Goal: Task Accomplishment & Management: Use online tool/utility

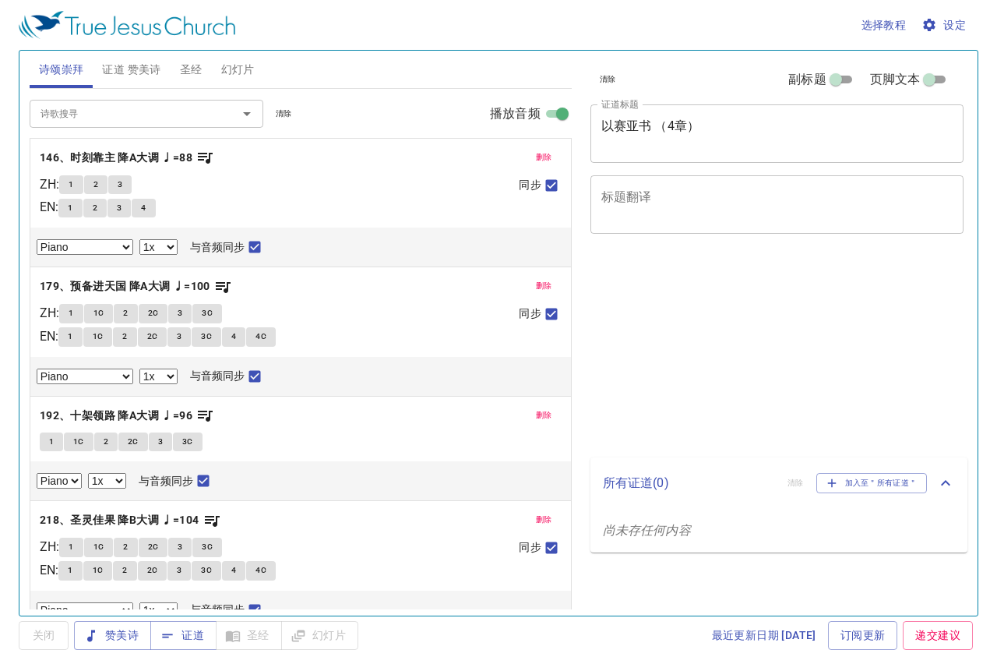
select select "1"
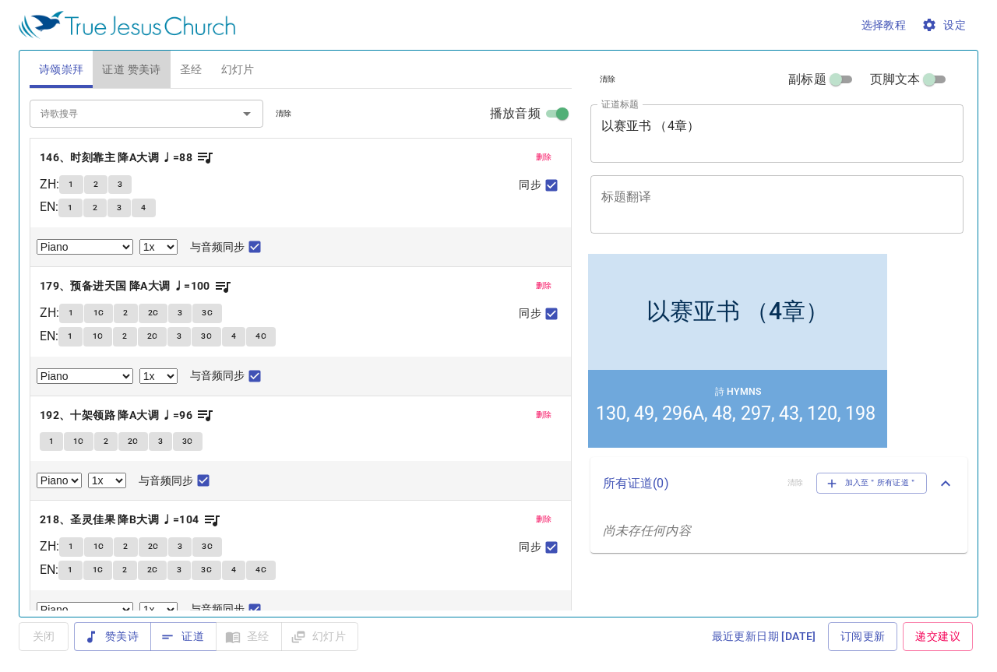
click at [144, 78] on span "证道 赞美诗" at bounding box center [131, 69] width 58 height 19
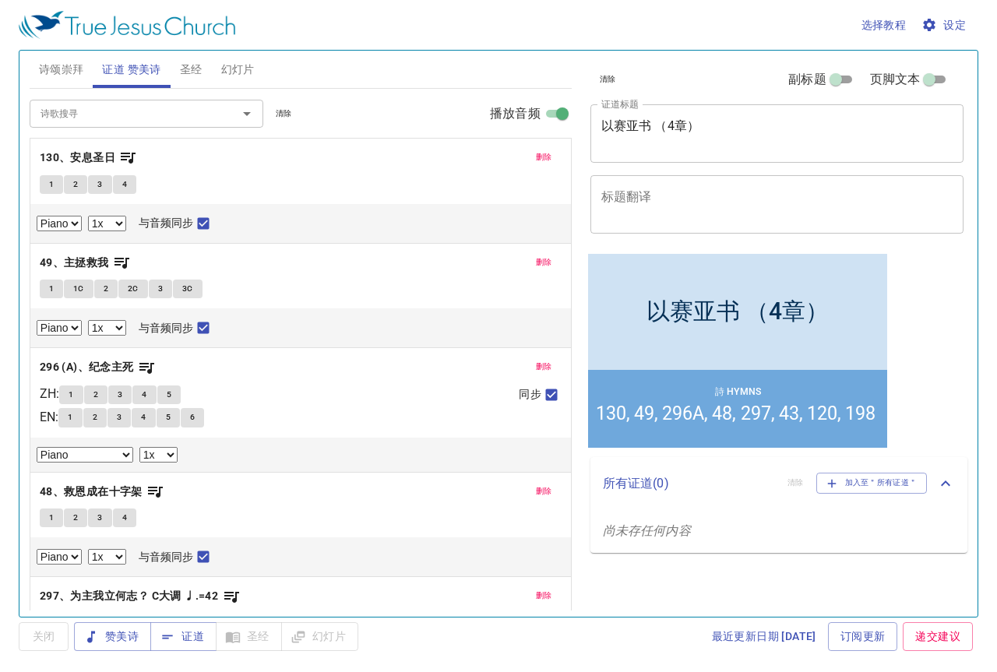
click at [58, 75] on span "诗颂崇拜" at bounding box center [61, 69] width 45 height 19
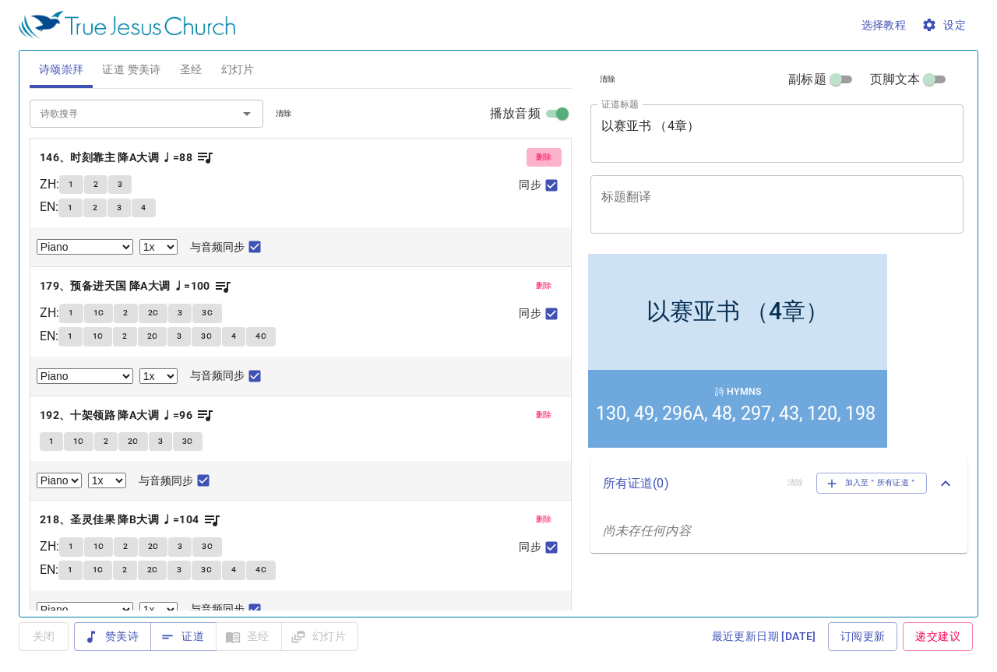
click at [536, 154] on span "删除" at bounding box center [544, 157] width 16 height 14
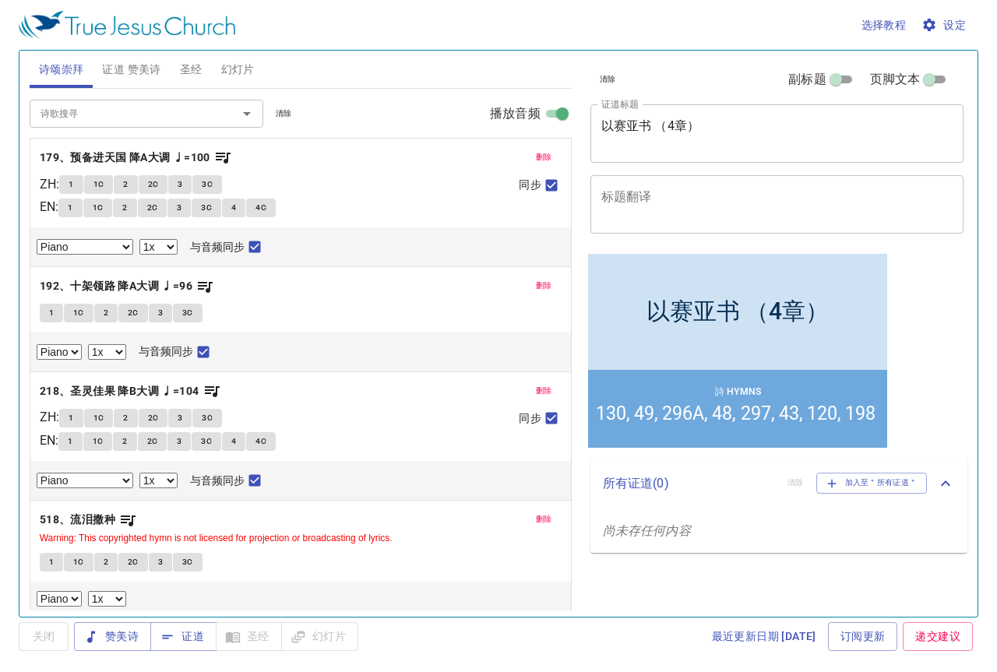
click at [536, 154] on span "删除" at bounding box center [544, 157] width 16 height 14
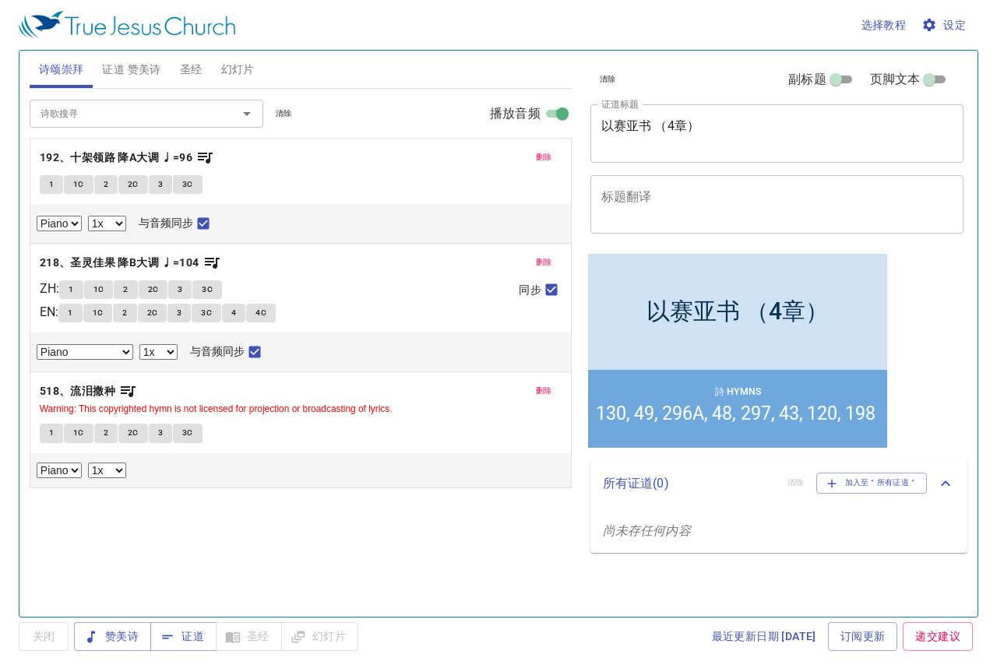
click at [534, 154] on button "删除" at bounding box center [544, 157] width 35 height 19
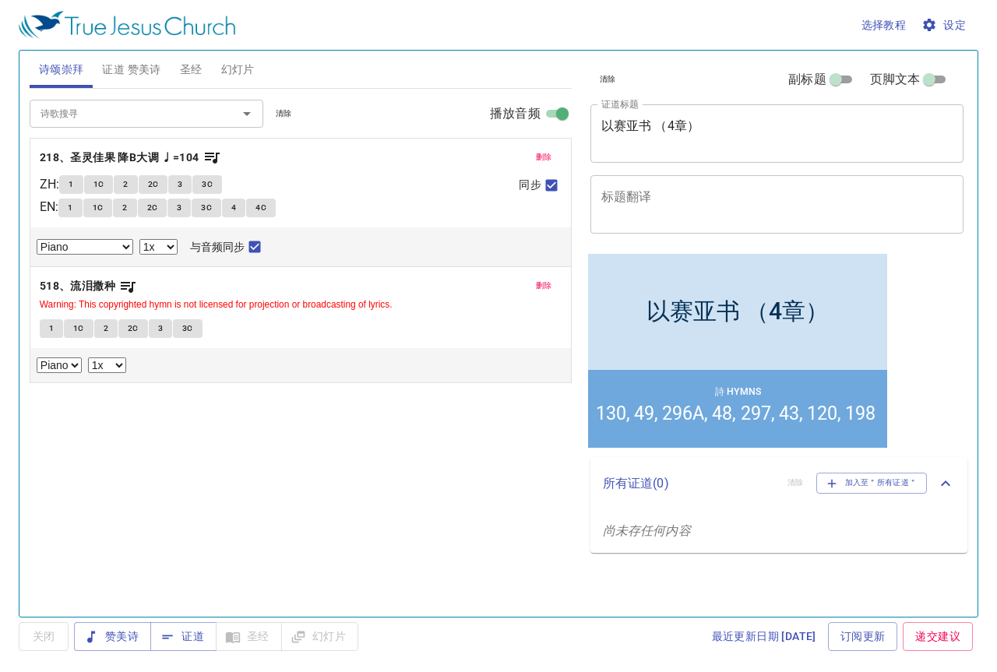
click at [534, 154] on button "删除" at bounding box center [544, 157] width 35 height 19
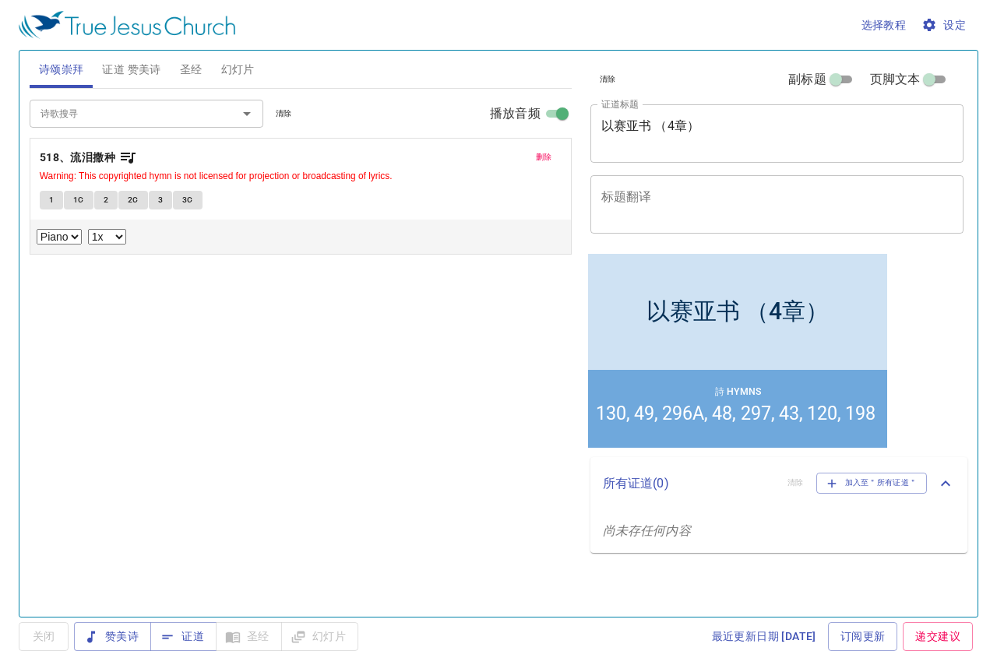
click at [534, 154] on button "删除" at bounding box center [544, 157] width 35 height 19
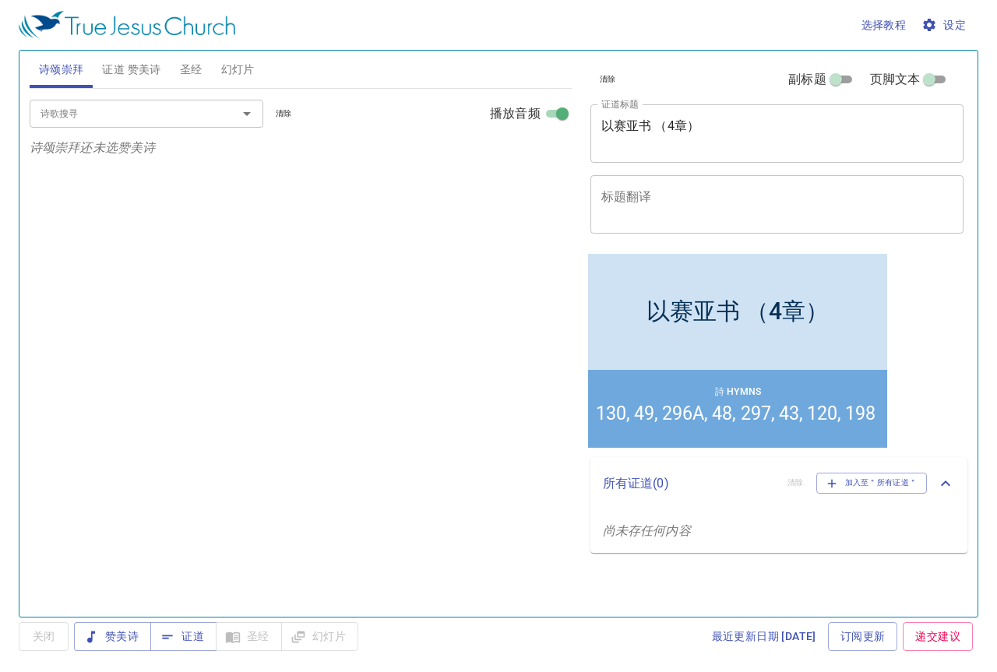
click at [136, 67] on span "证道 赞美诗" at bounding box center [131, 69] width 58 height 19
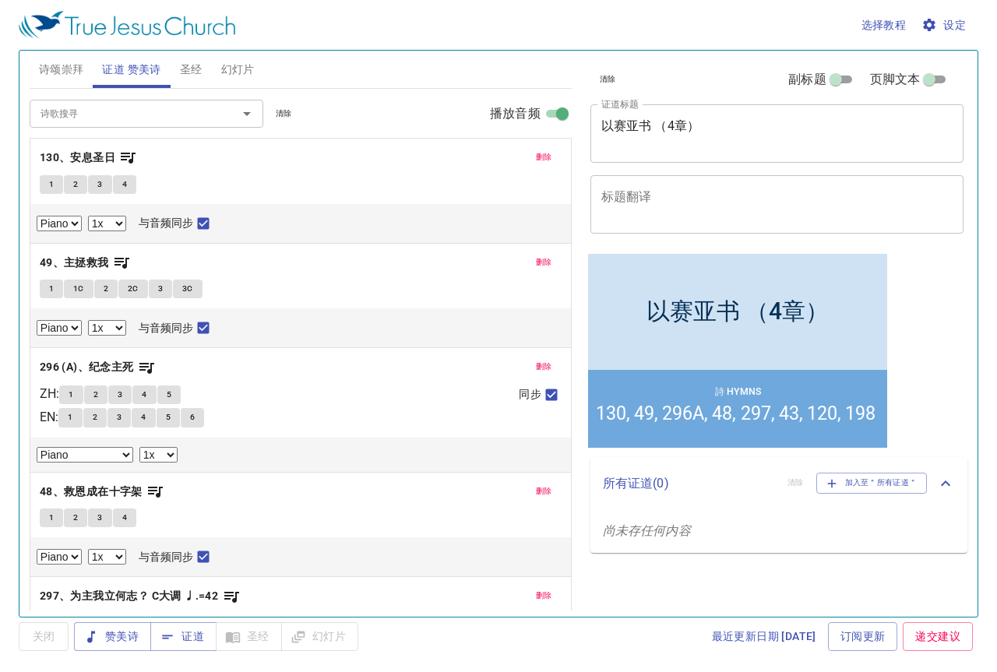
click at [536, 157] on span "删除" at bounding box center [544, 157] width 16 height 14
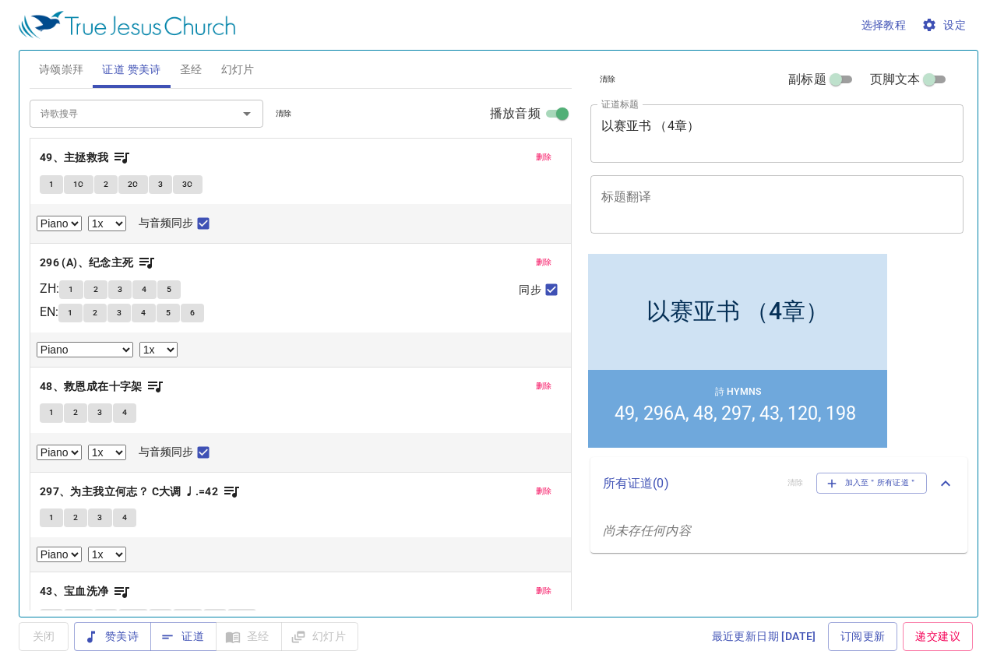
click at [536, 157] on span "删除" at bounding box center [544, 157] width 16 height 14
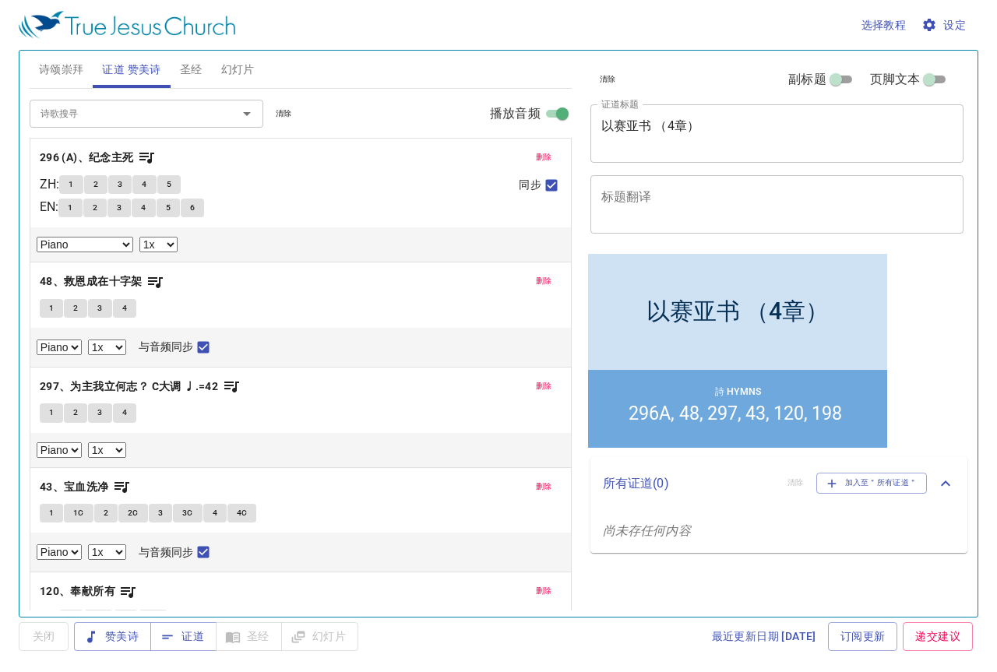
click at [536, 157] on span "删除" at bounding box center [544, 157] width 16 height 14
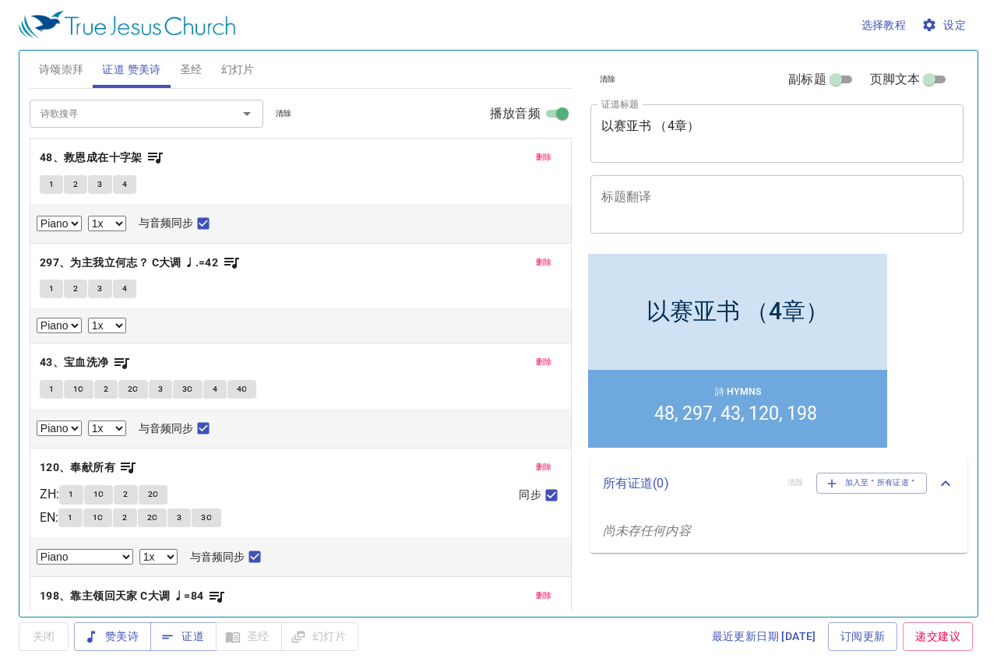
click at [536, 157] on span "删除" at bounding box center [544, 157] width 16 height 14
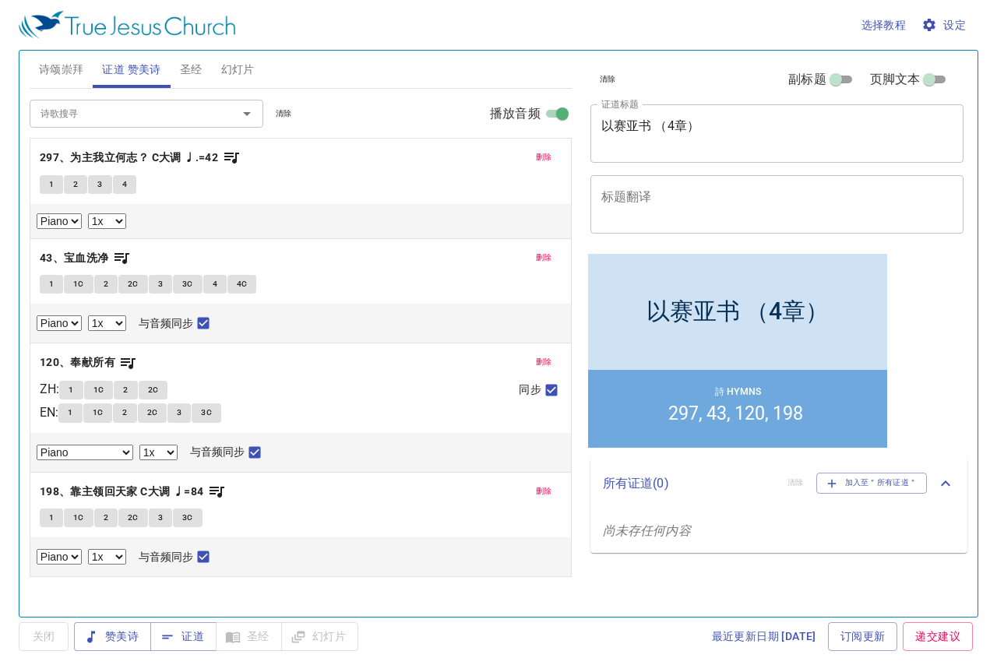
click at [530, 157] on button "删除" at bounding box center [544, 157] width 35 height 19
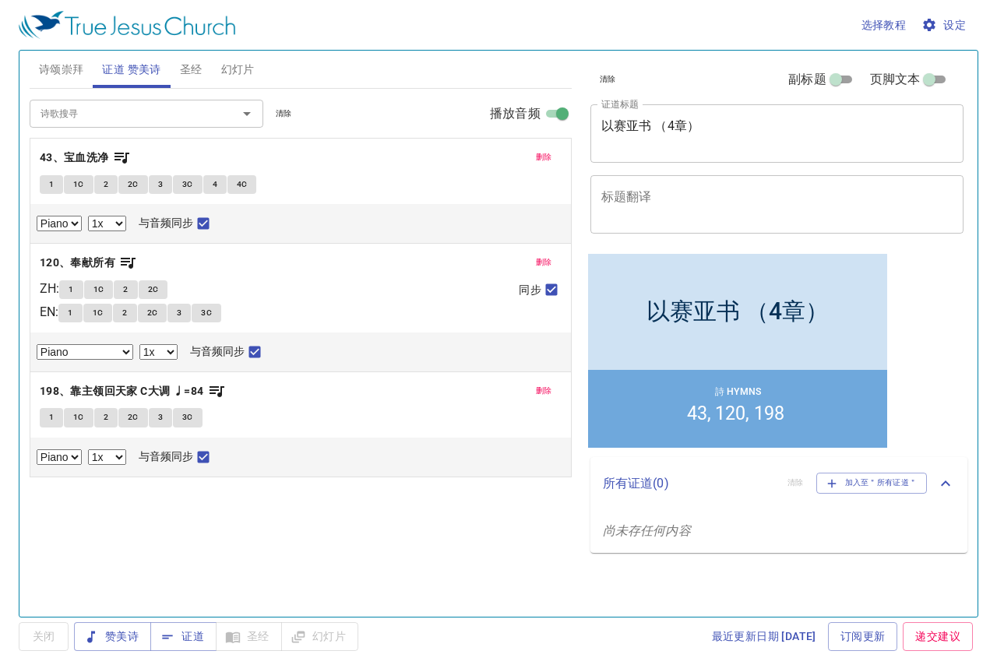
click at [547, 157] on span "删除" at bounding box center [544, 157] width 16 height 14
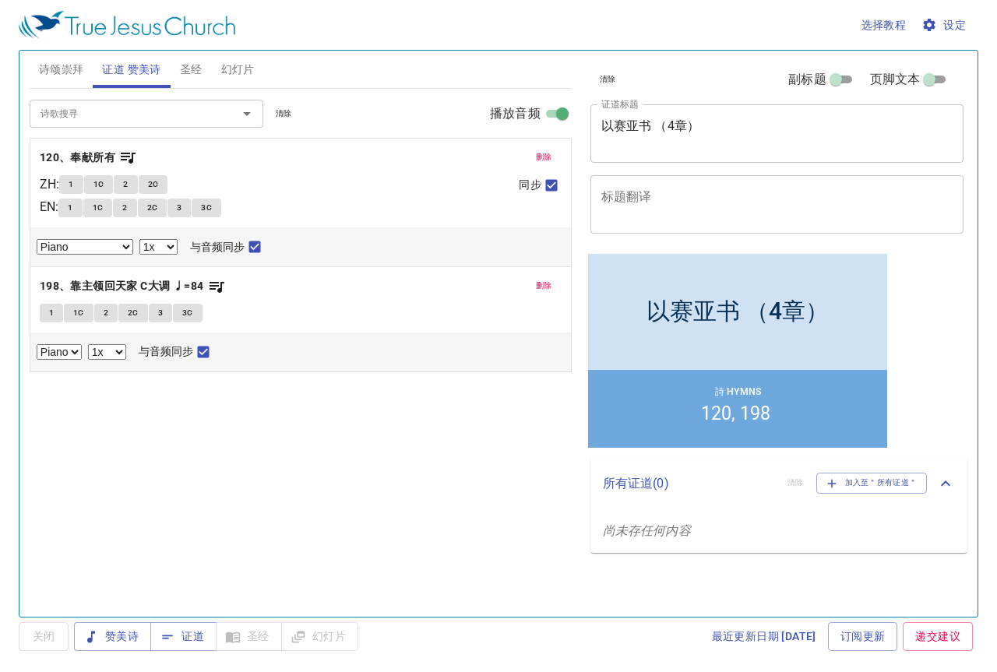
click at [547, 157] on span "删除" at bounding box center [544, 157] width 16 height 14
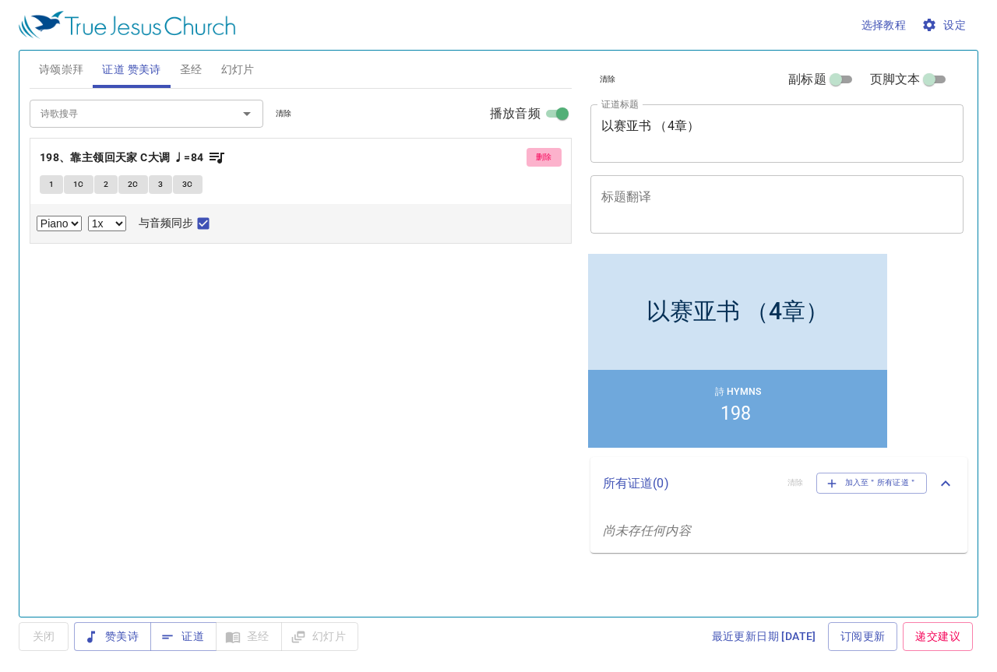
click at [547, 157] on span "删除" at bounding box center [544, 157] width 16 height 14
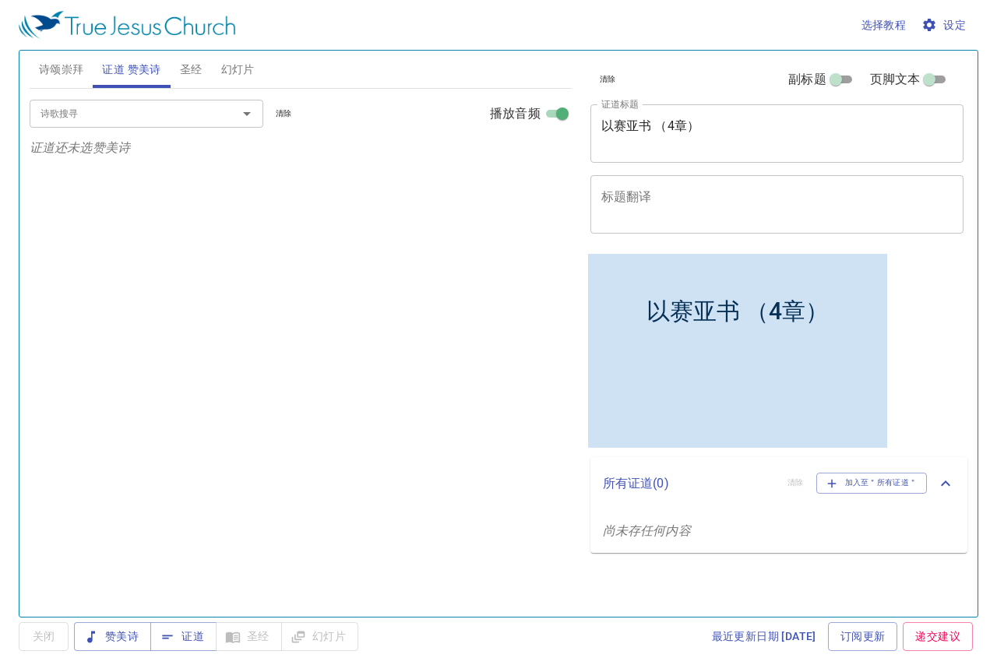
click at [189, 69] on span "圣经" at bounding box center [191, 69] width 23 height 19
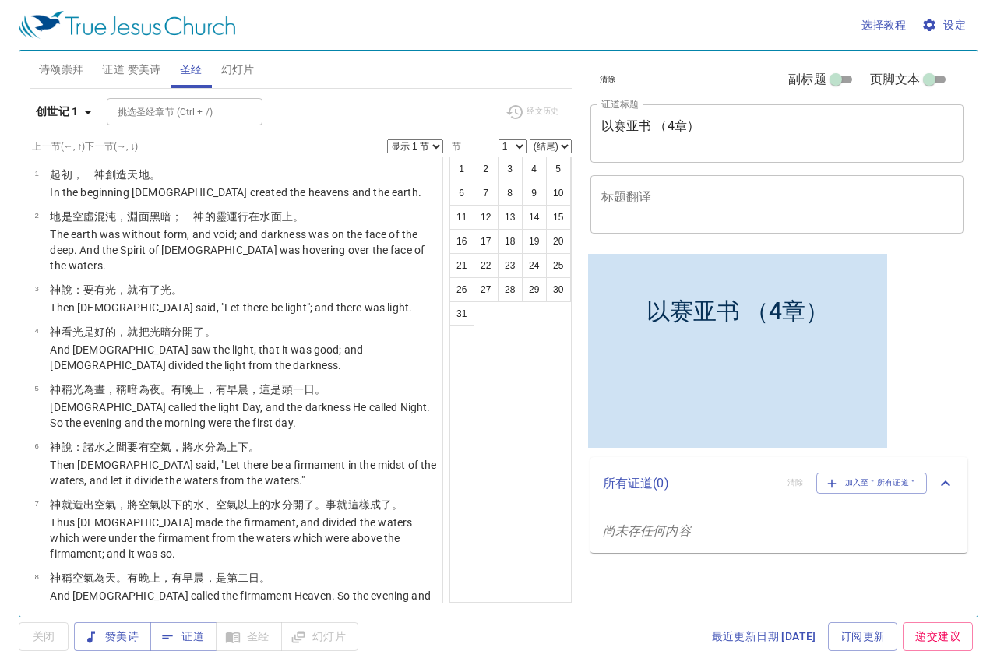
click at [47, 69] on span "诗颂崇拜" at bounding box center [61, 69] width 45 height 19
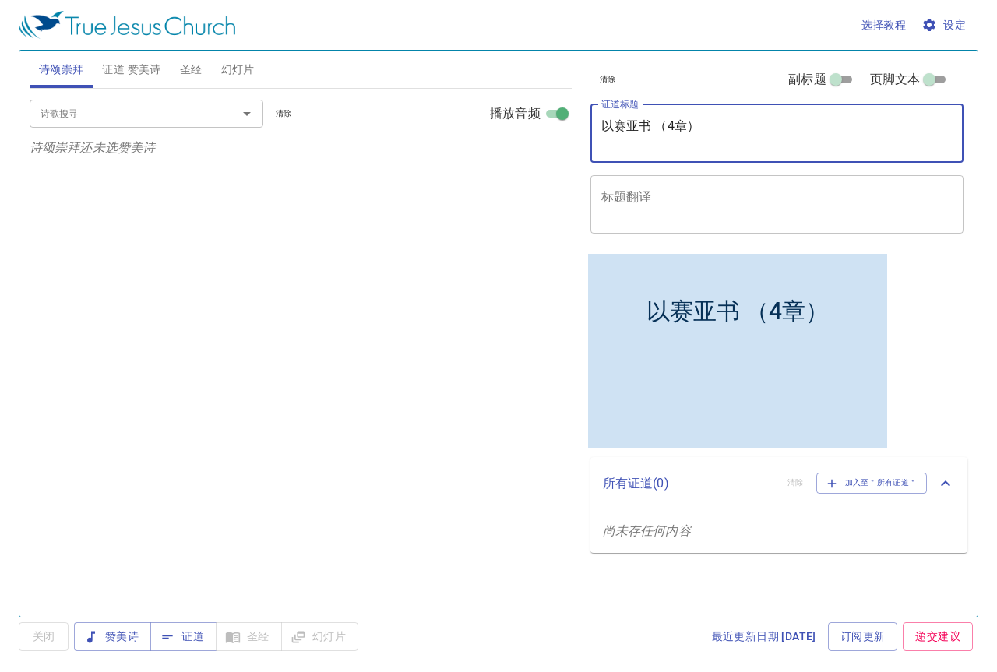
drag, startPoint x: 709, startPoint y: 124, endPoint x: 528, endPoint y: 131, distance: 180.9
click at [529, 131] on div "诗颂崇拜 证道 赞美诗 圣经 幻灯片 诗歌搜寻 诗歌搜寻 清除 播放音频 诗颂崇拜还未选赞美诗 诗歌搜寻 诗歌搜寻 清除 播放音频 证道还未选赞美诗 创世记 …" at bounding box center [498, 327] width 950 height 566
click at [117, 128] on div "诗歌搜寻 诗歌搜寻 清除 播放音频" at bounding box center [301, 114] width 542 height 50
click at [125, 117] on input "诗歌搜寻" at bounding box center [123, 113] width 178 height 18
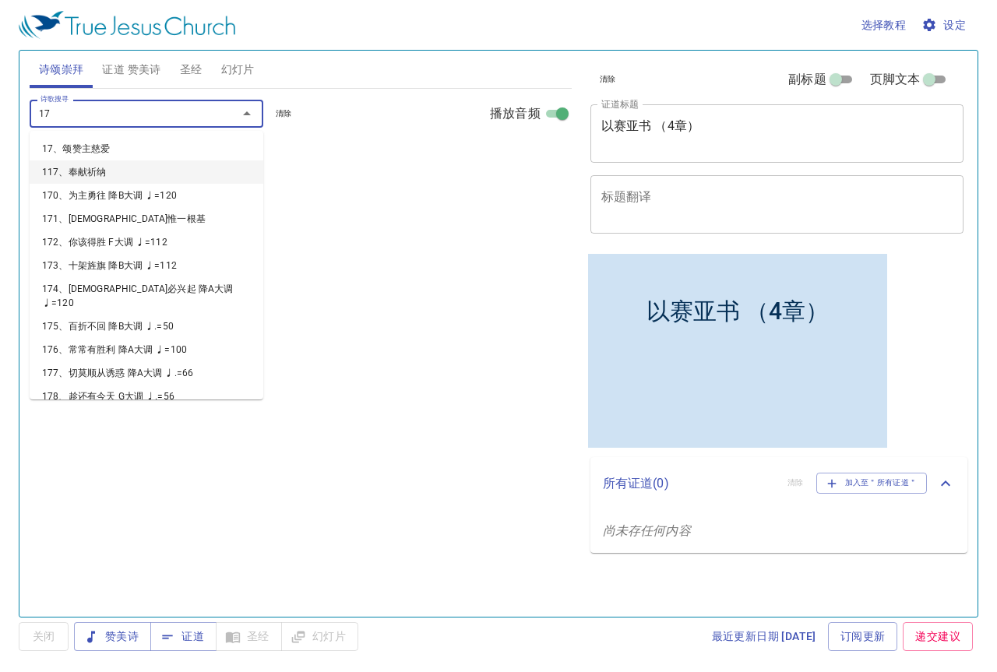
type input "171"
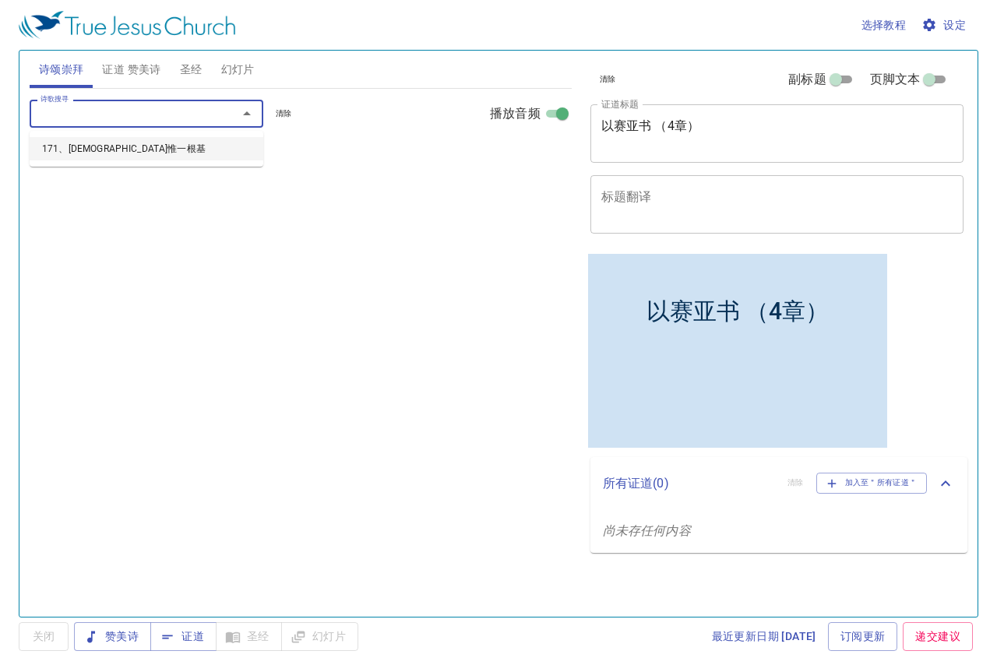
select select "1"
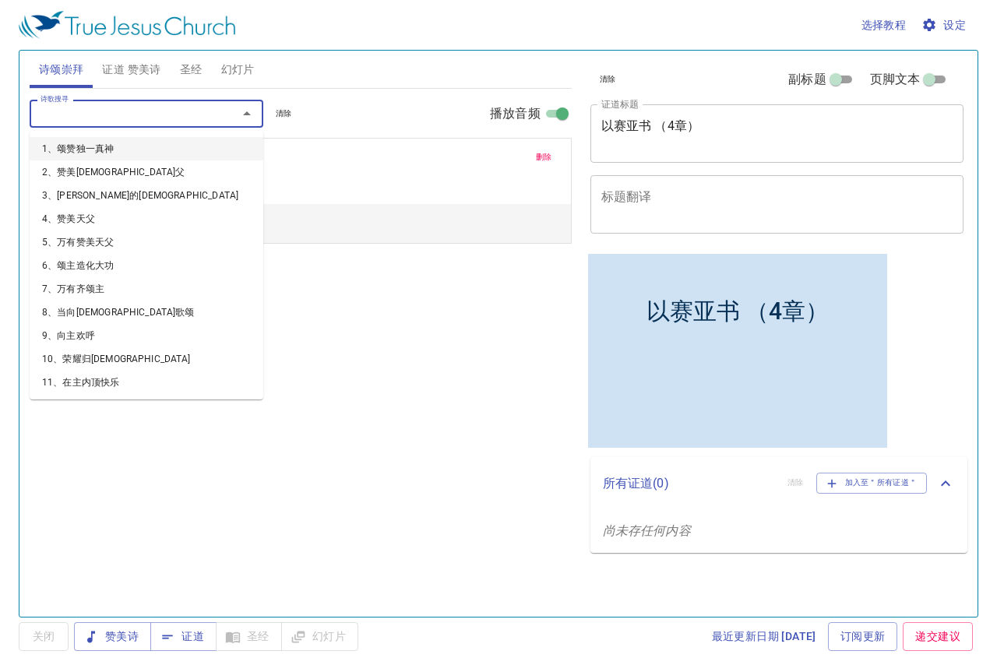
click at [176, 113] on input "诗歌搜寻" at bounding box center [123, 113] width 178 height 18
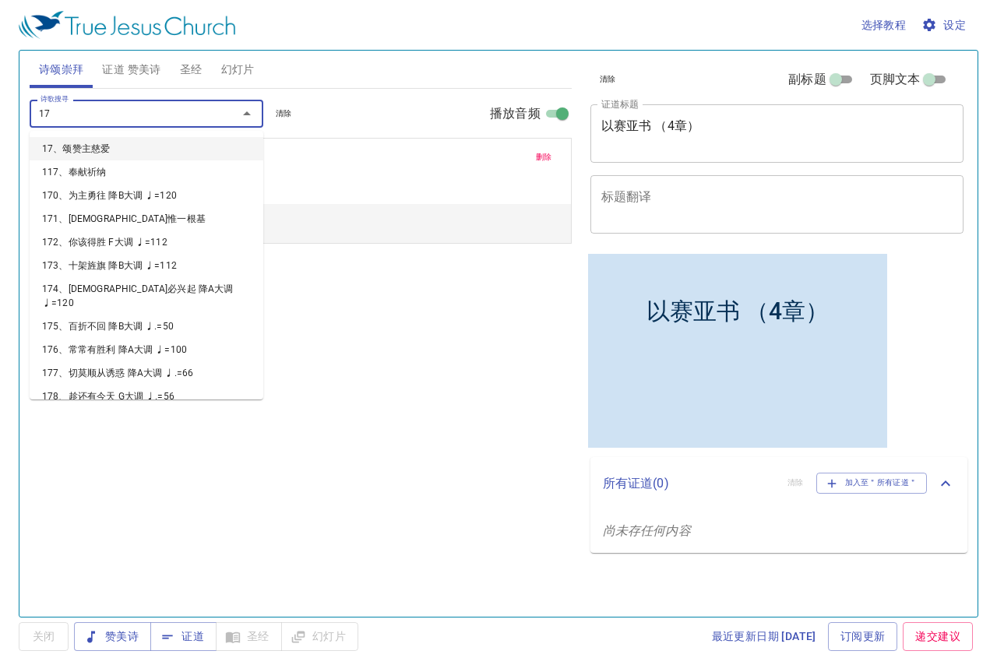
type input "172"
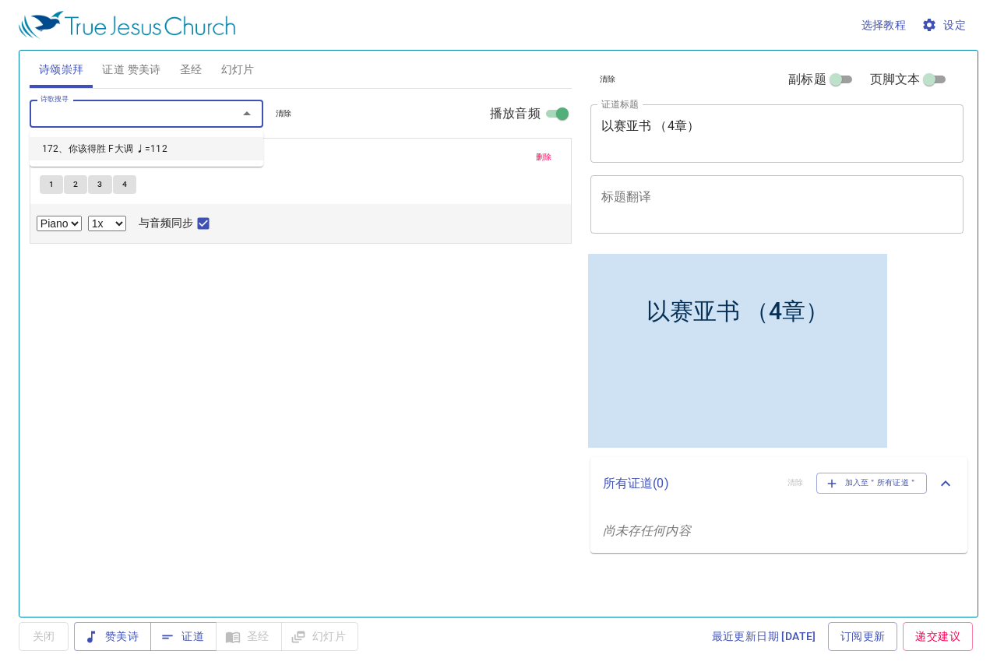
select select "1"
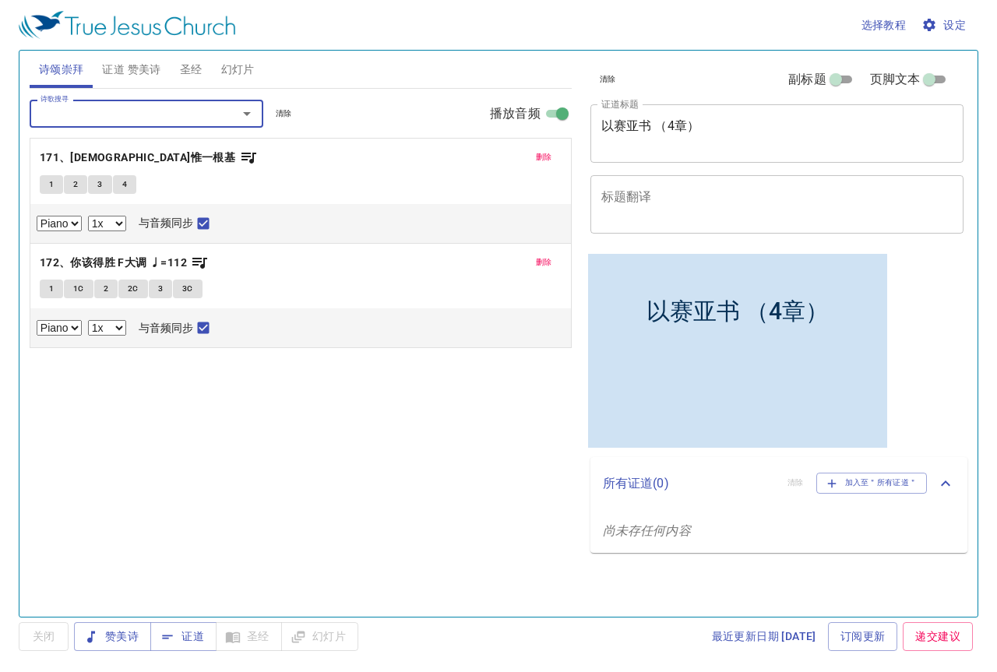
click at [176, 113] on input "诗歌搜寻" at bounding box center [123, 113] width 178 height 18
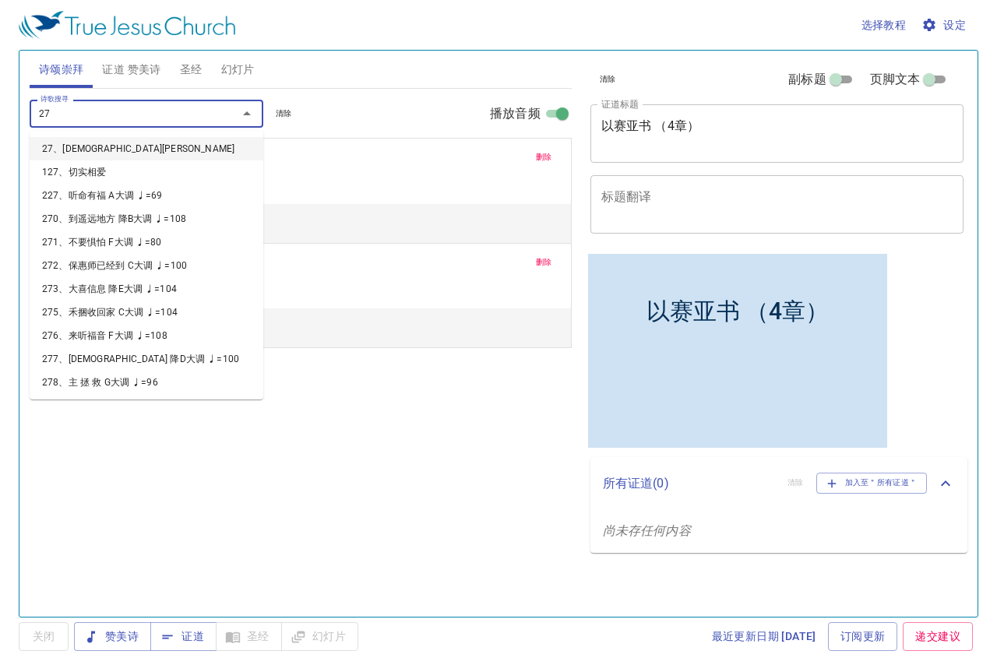
type input "271"
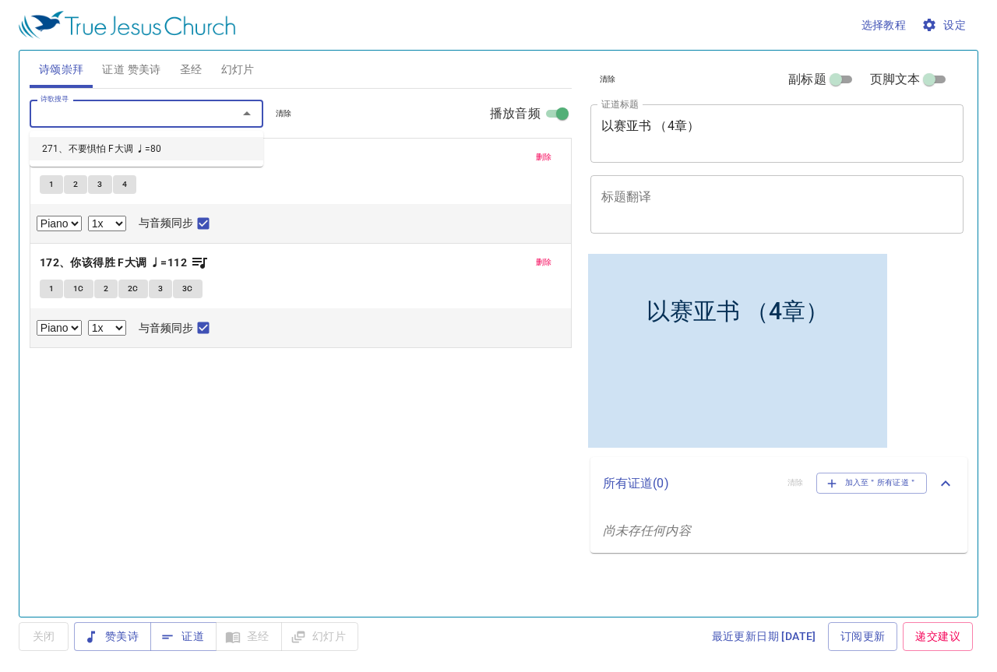
select select "1"
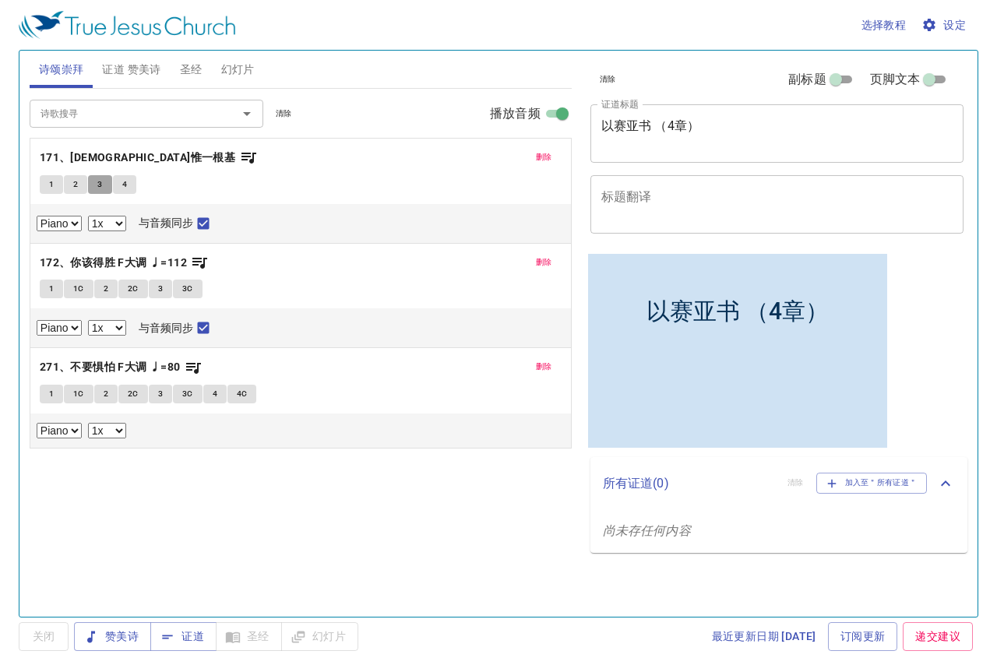
click at [105, 186] on button "3" at bounding box center [99, 184] width 23 height 19
checkbox input "false"
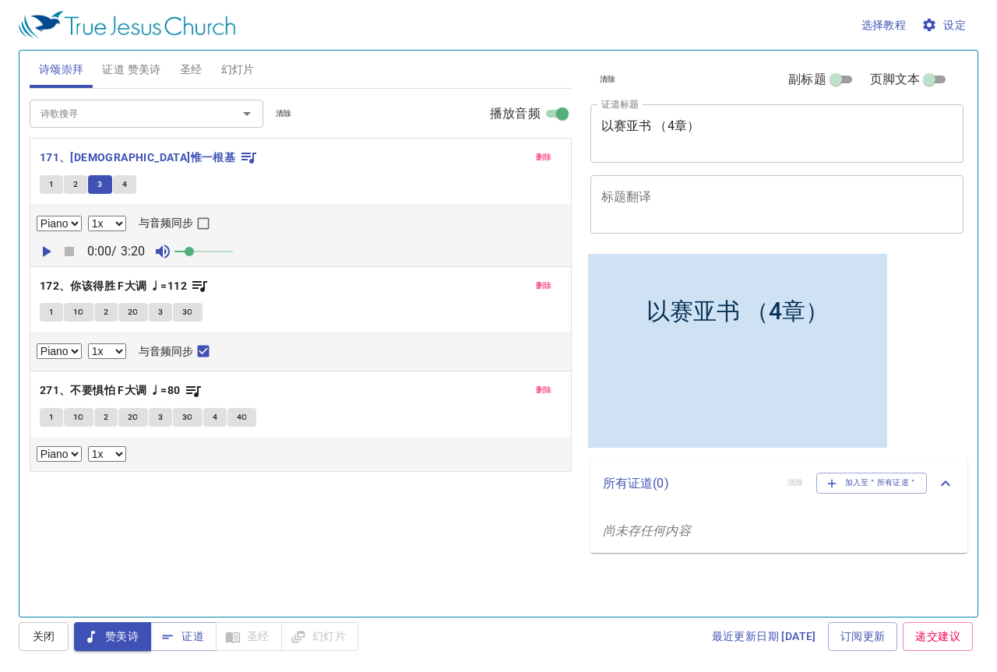
click at [125, 188] on span "4" at bounding box center [124, 185] width 5 height 14
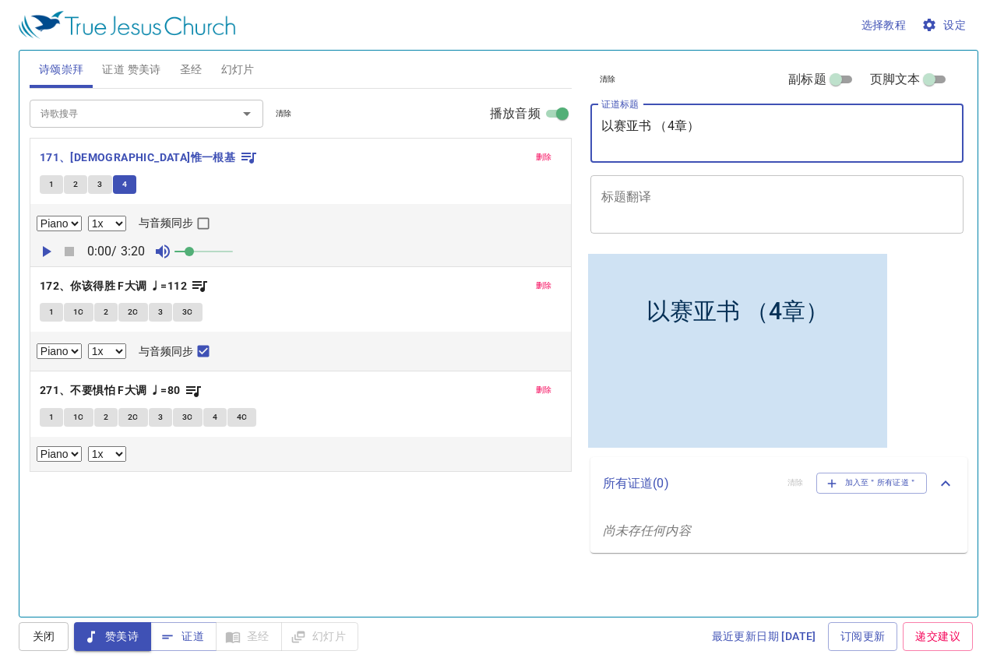
drag, startPoint x: 714, startPoint y: 139, endPoint x: 560, endPoint y: 134, distance: 154.4
click at [560, 134] on div "诗颂崇拜 证道 赞美诗 圣经 幻灯片 诗歌搜寻 诗歌搜寻 清除 播放音频 删除 171、教会惟一根基 1 2 3 4 Piano 0.6x 0.7x 0.8x…" at bounding box center [498, 327] width 950 height 566
type textarea "b"
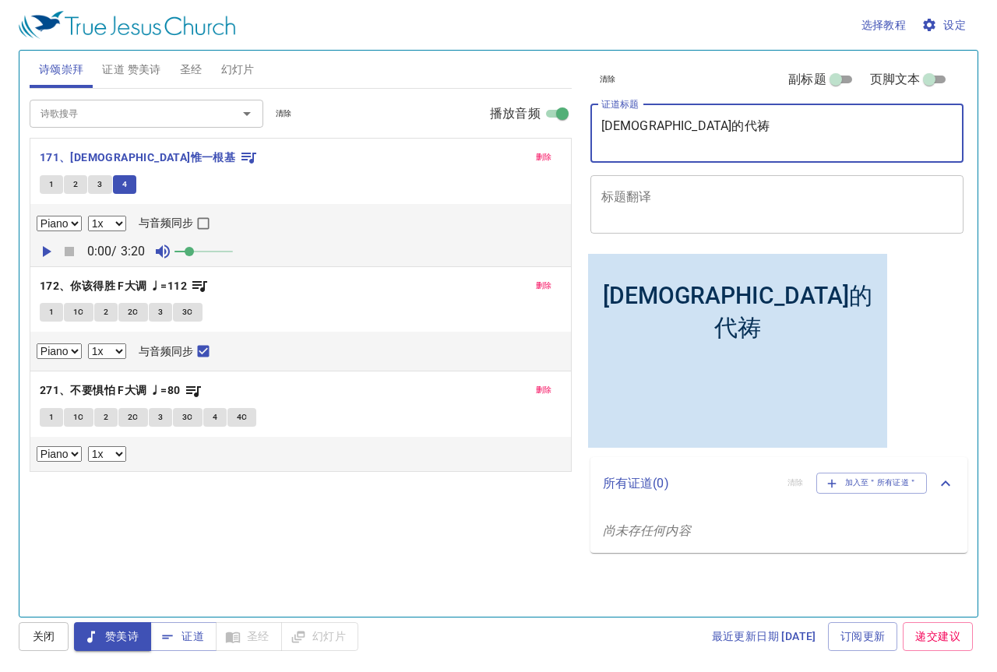
type textarea "[DEMOGRAPHIC_DATA]的代祷"
click at [49, 418] on span "1" at bounding box center [51, 418] width 5 height 14
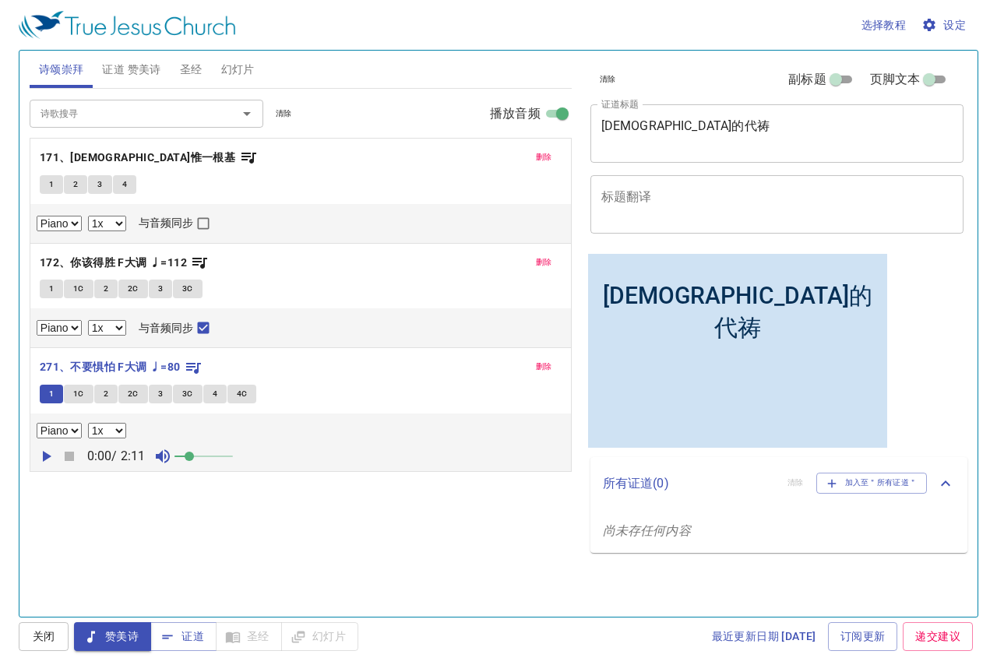
click at [123, 66] on span "证道 赞美诗" at bounding box center [131, 69] width 58 height 19
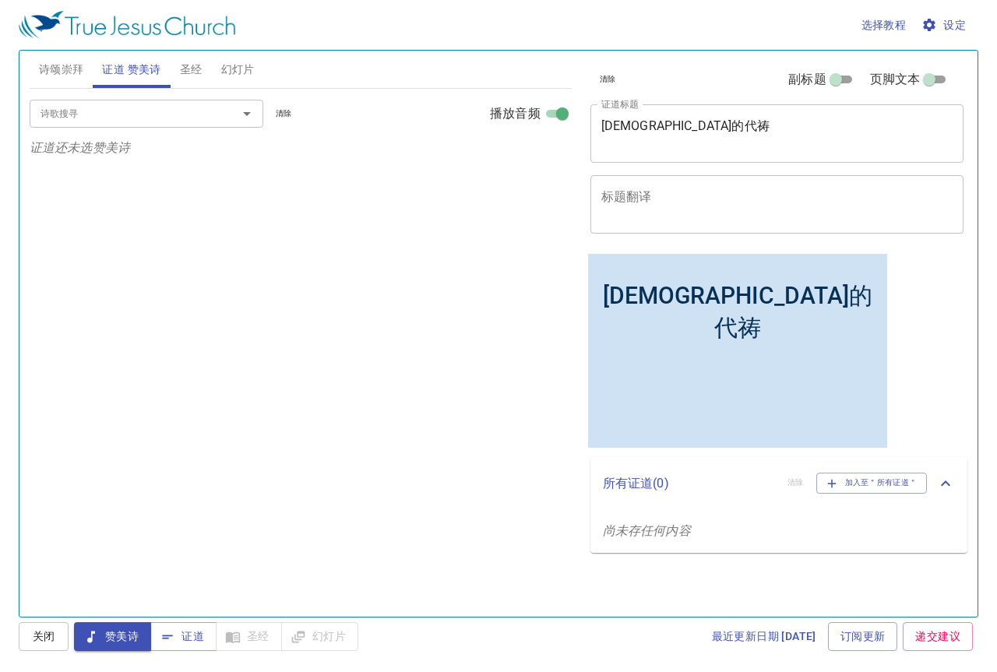
click at [97, 124] on div "诗歌搜寻" at bounding box center [147, 113] width 234 height 27
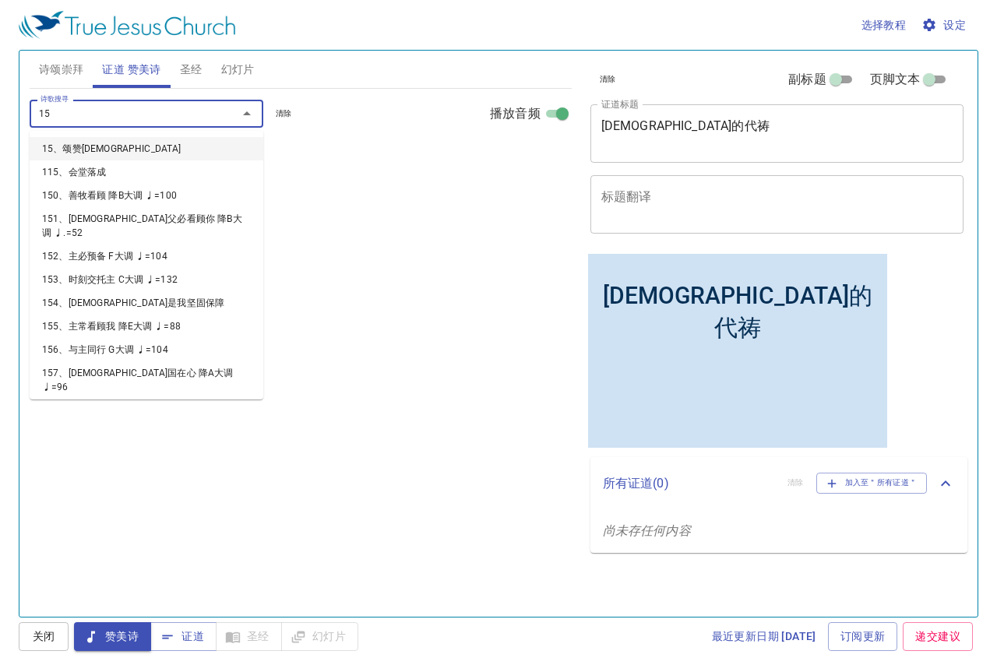
type input "152"
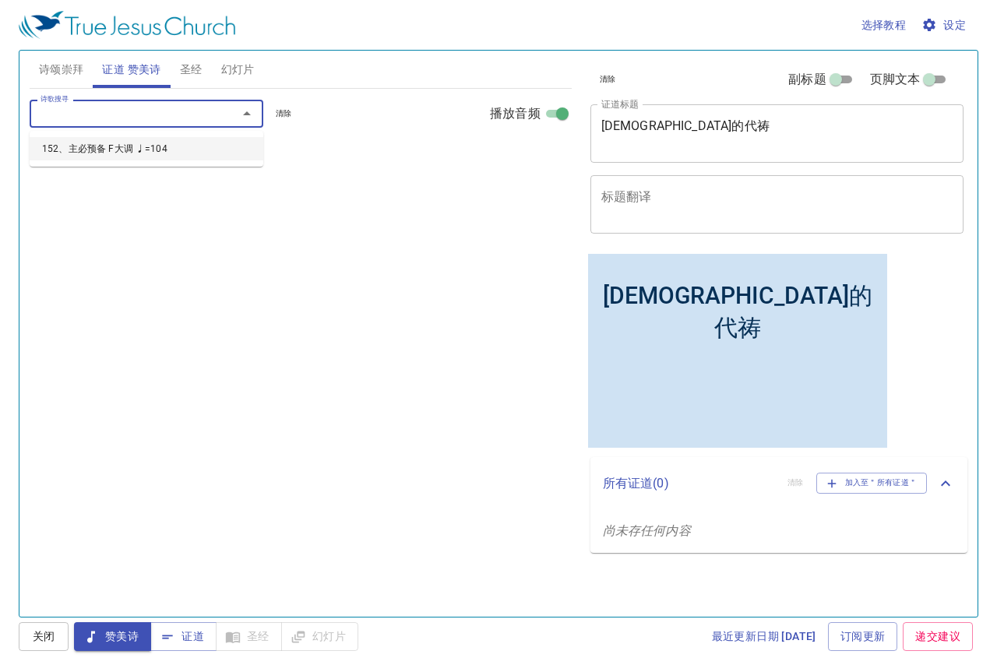
select select "1"
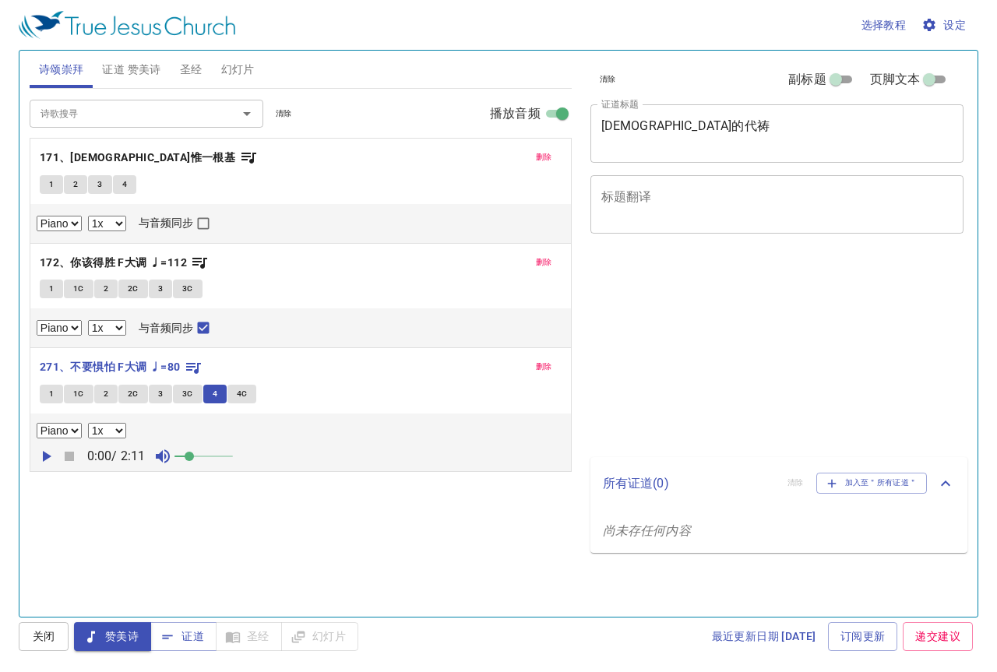
select select "1"
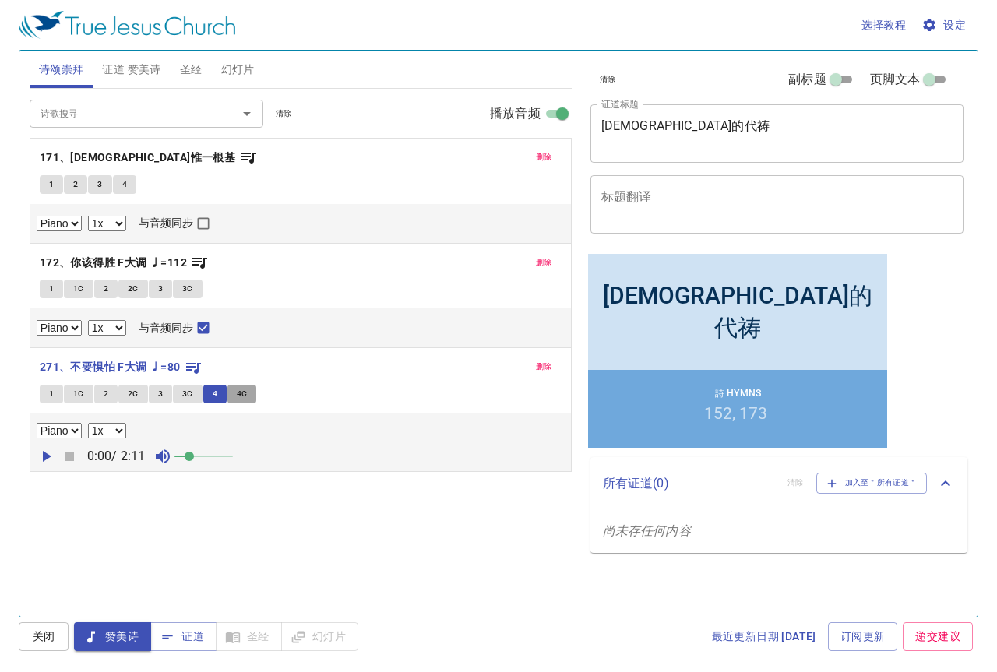
click at [245, 391] on span "4C" at bounding box center [242, 394] width 11 height 14
click at [139, 74] on span "证道 赞美诗" at bounding box center [131, 69] width 58 height 19
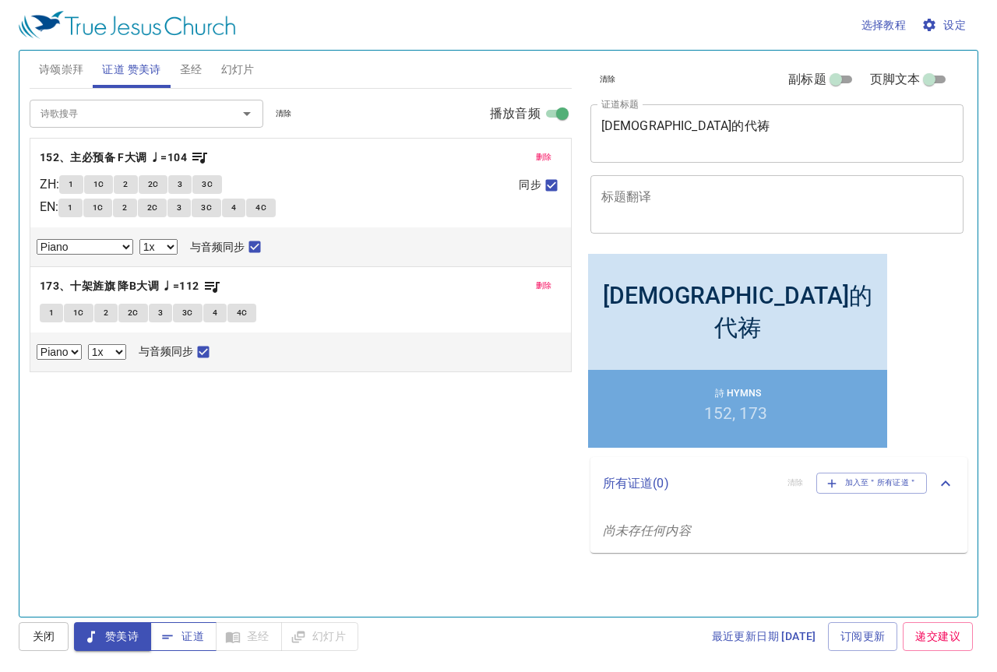
click at [189, 636] on span "证道" at bounding box center [183, 636] width 41 height 19
click at [73, 185] on span "1" at bounding box center [71, 185] width 5 height 14
checkbox input "false"
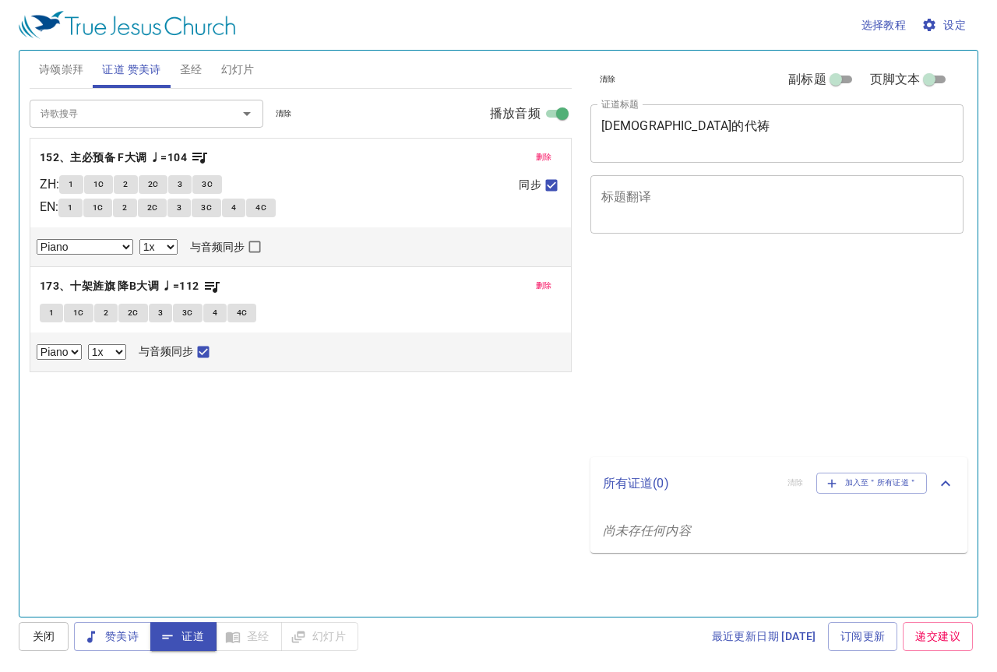
select select "1"
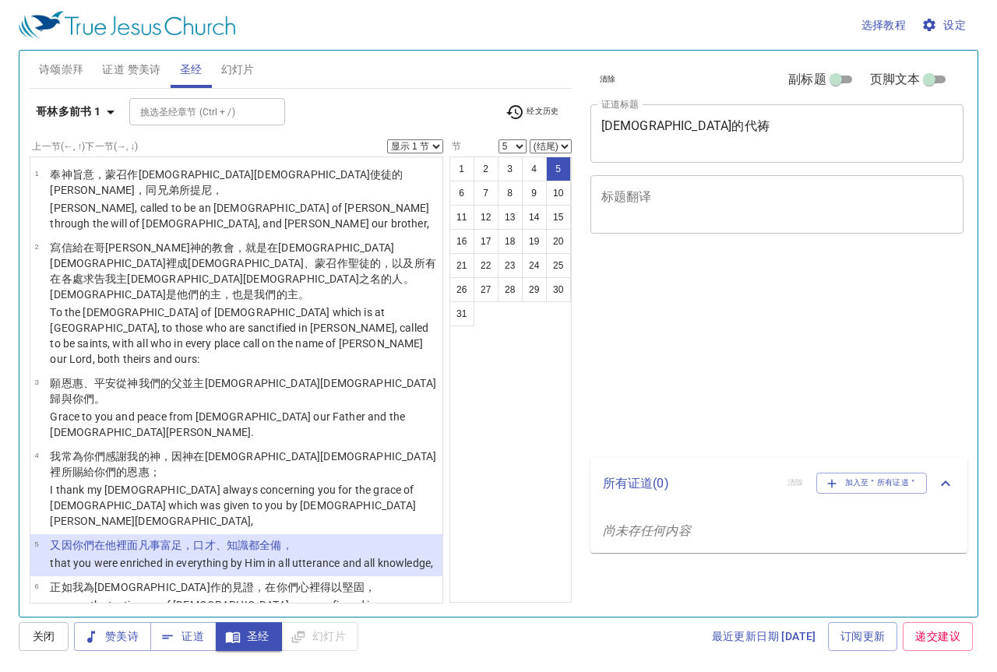
select select "5"
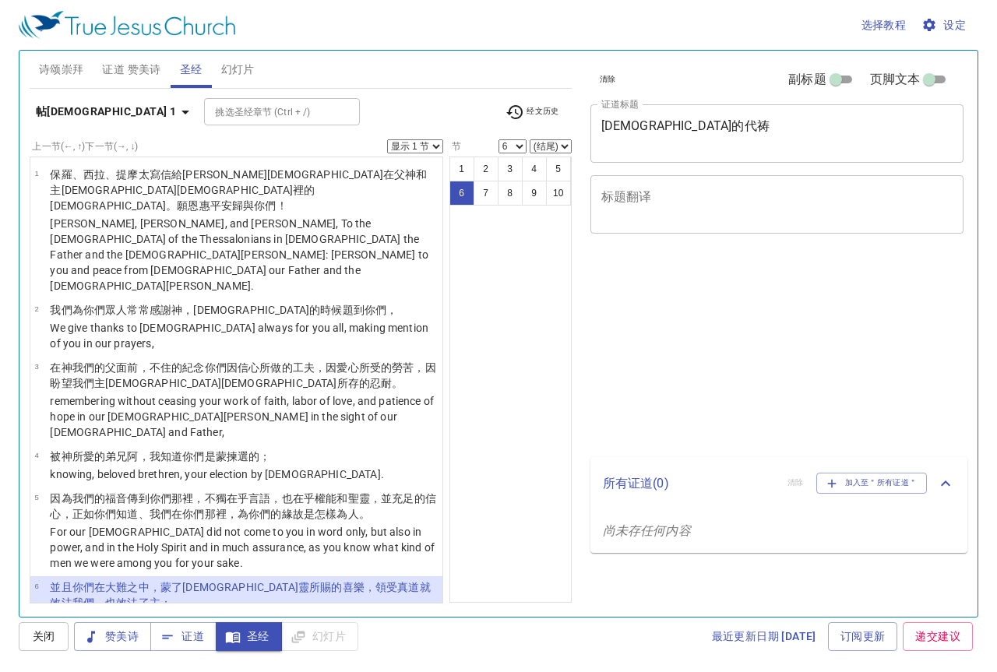
select select "6"
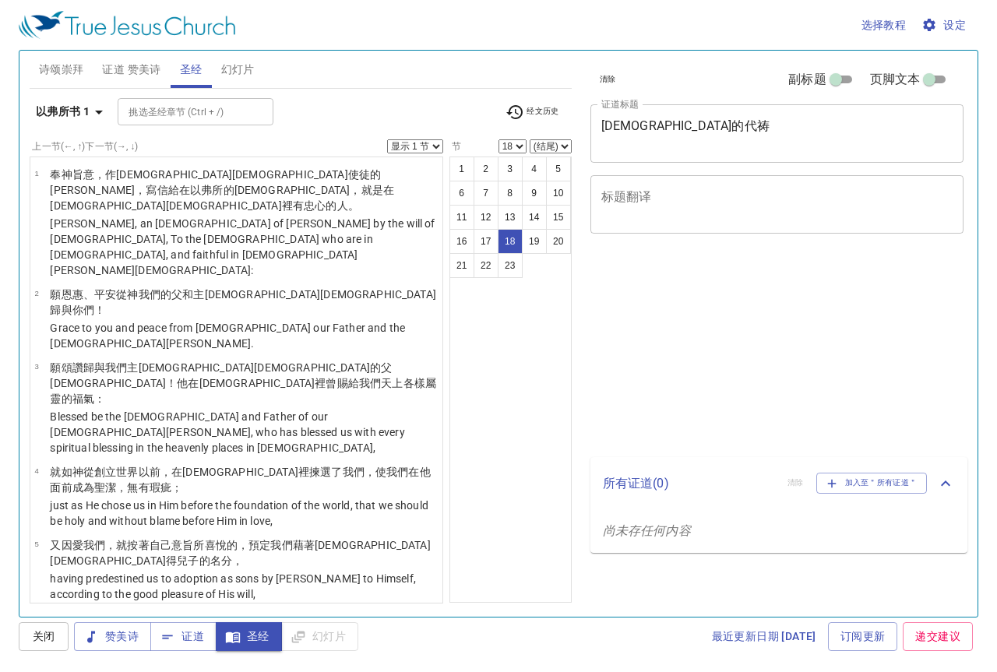
select select "18"
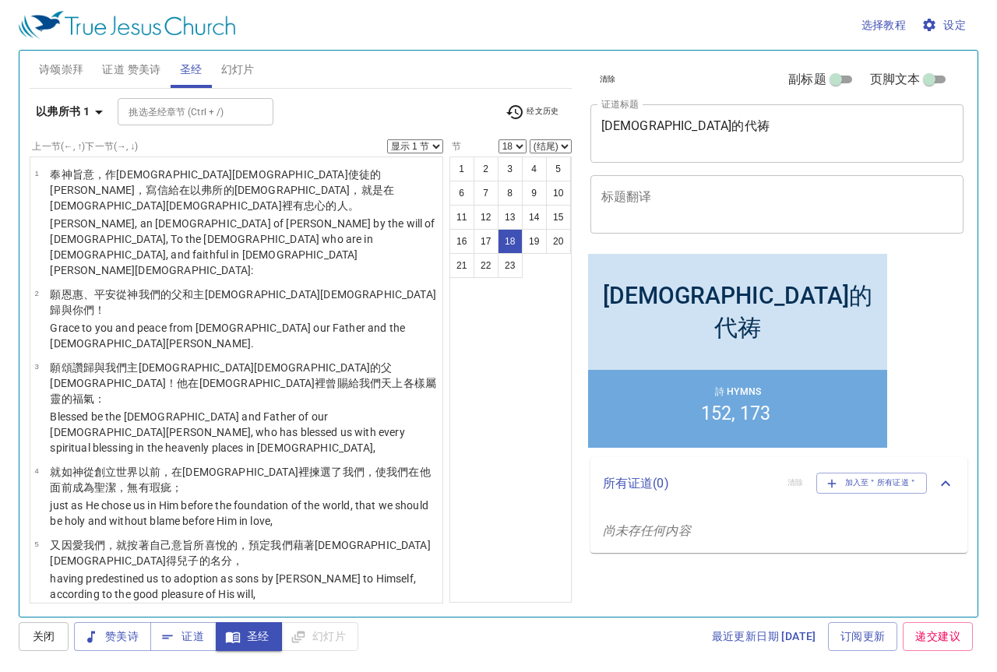
scroll to position [852, 0]
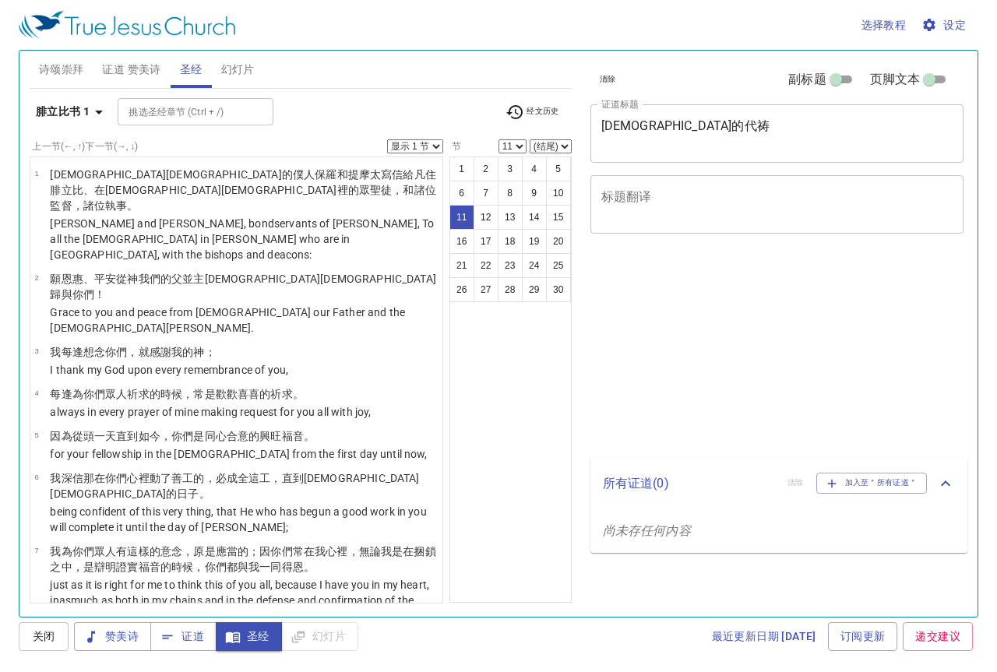
select select "11"
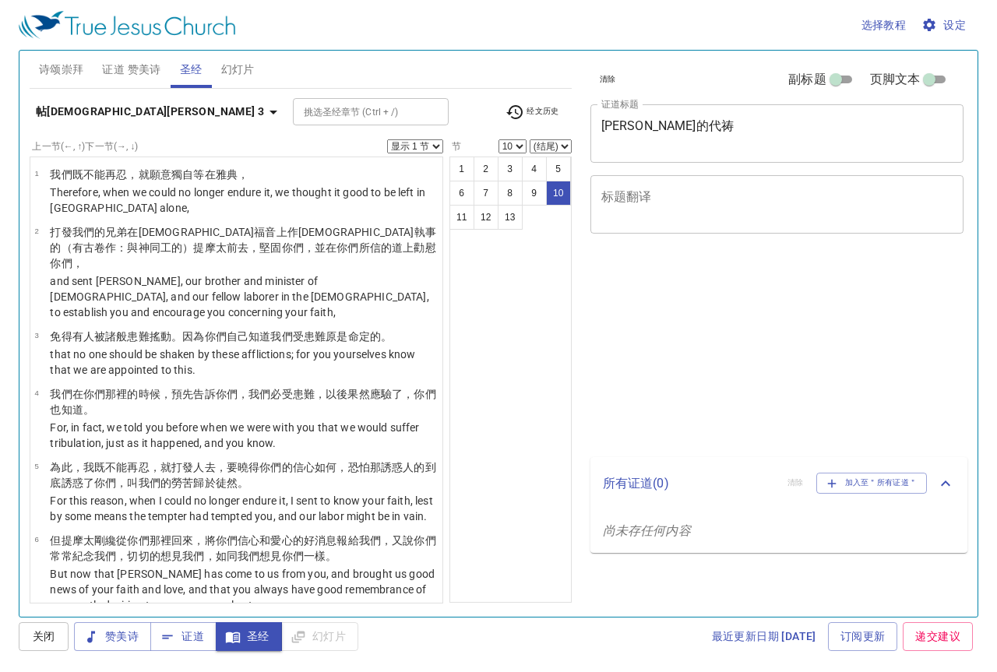
select select "10"
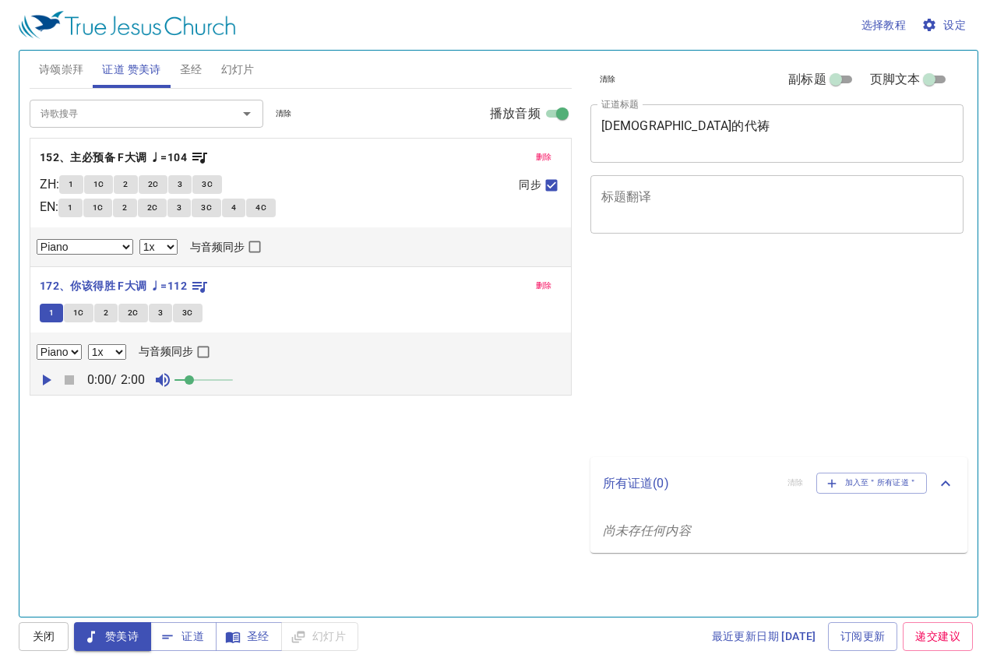
select select "1"
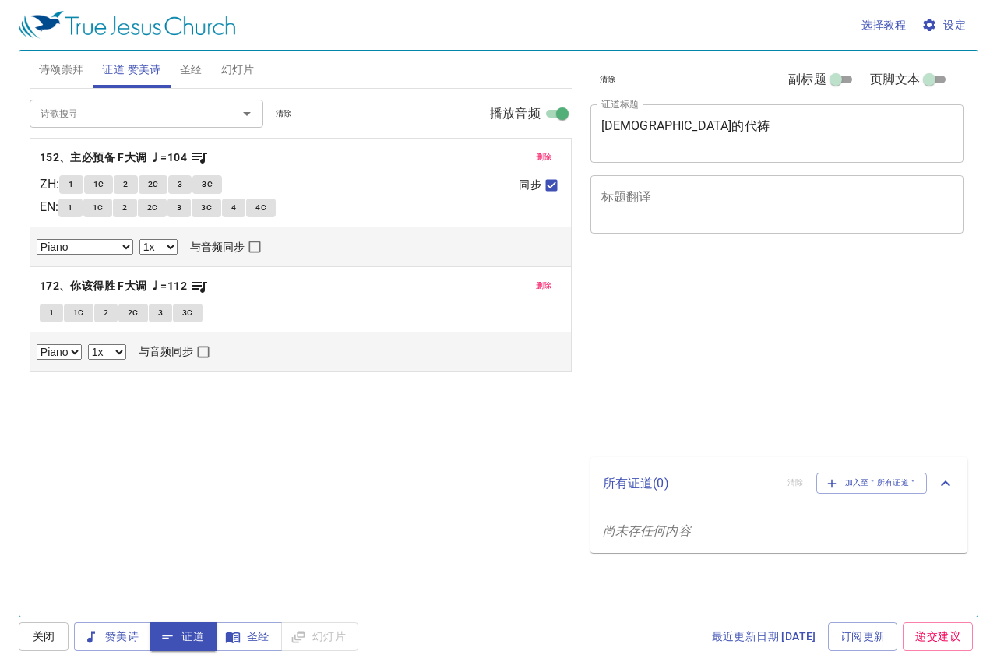
select select "1"
